Goal: Task Accomplishment & Management: Manage account settings

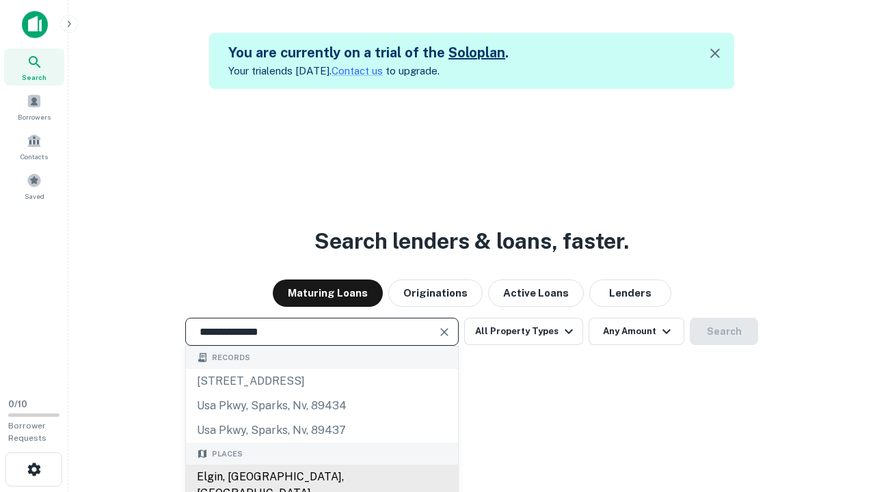
click at [321, 477] on div "Elgin, [GEOGRAPHIC_DATA], [GEOGRAPHIC_DATA]" at bounding box center [322, 485] width 272 height 41
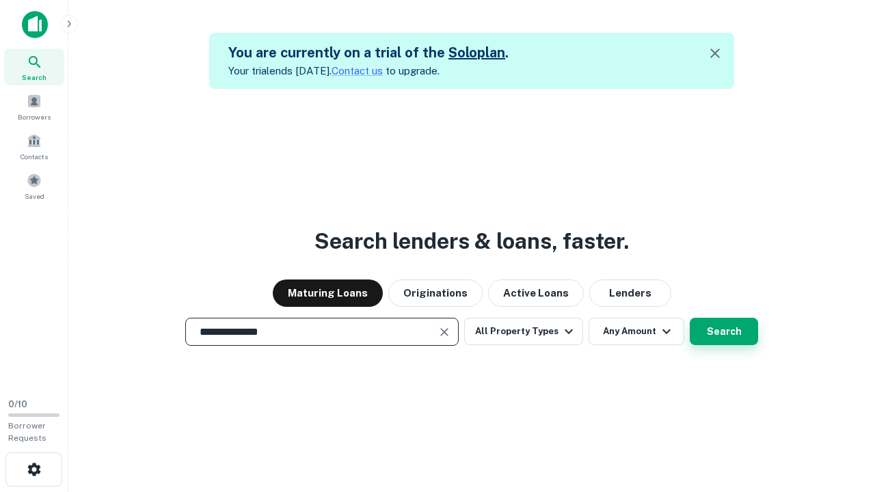
type input "**********"
click at [690, 318] on button "Search" at bounding box center [724, 331] width 68 height 27
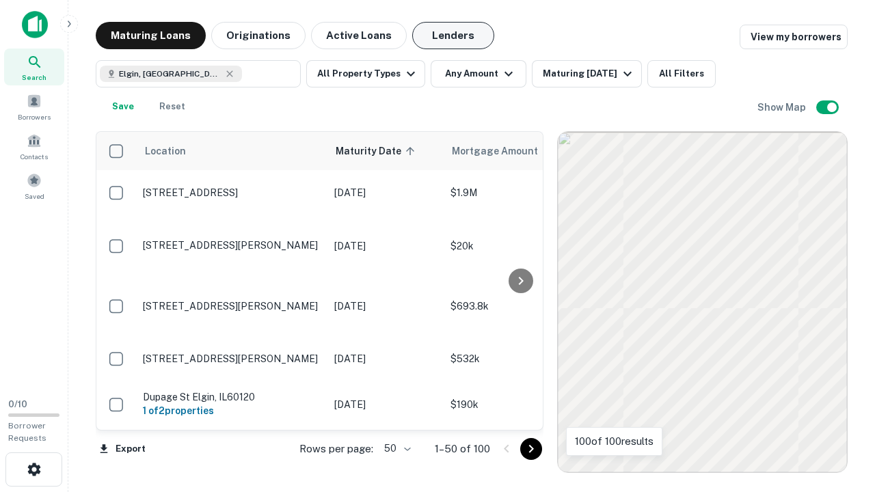
click at [453, 36] on button "Lenders" at bounding box center [453, 35] width 82 height 27
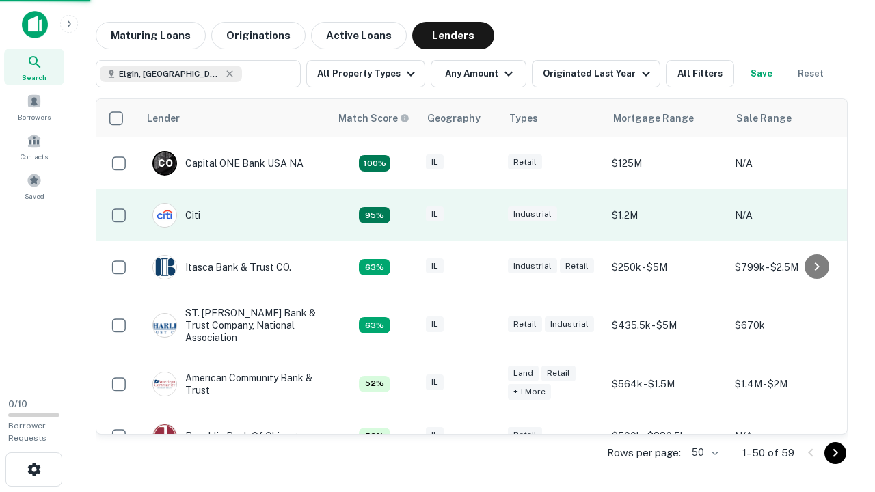
click at [485, 215] on div "IL" at bounding box center [460, 215] width 68 height 18
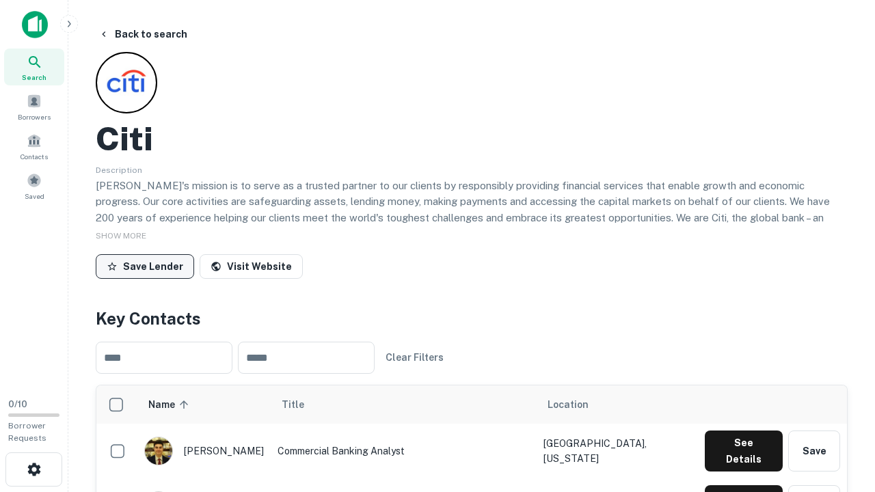
click at [145, 266] on button "Save Lender" at bounding box center [145, 266] width 98 height 25
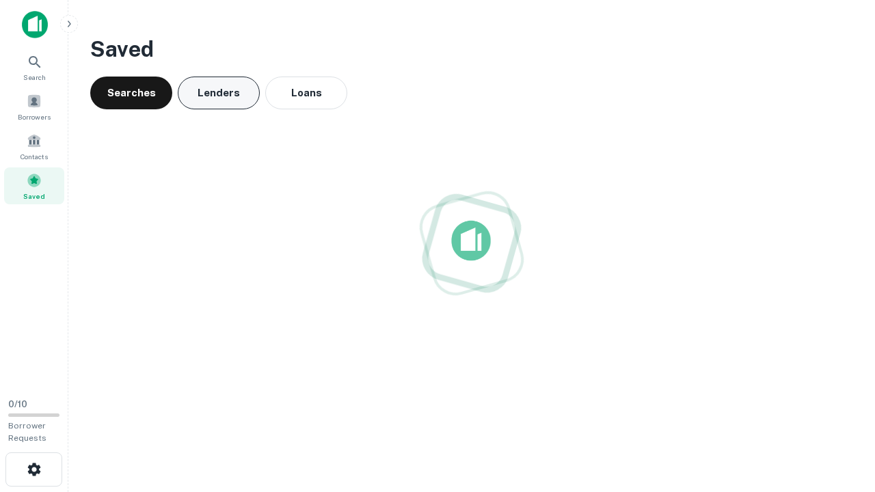
click at [219, 93] on button "Lenders" at bounding box center [219, 93] width 82 height 33
